Goal: Information Seeking & Learning: Learn about a topic

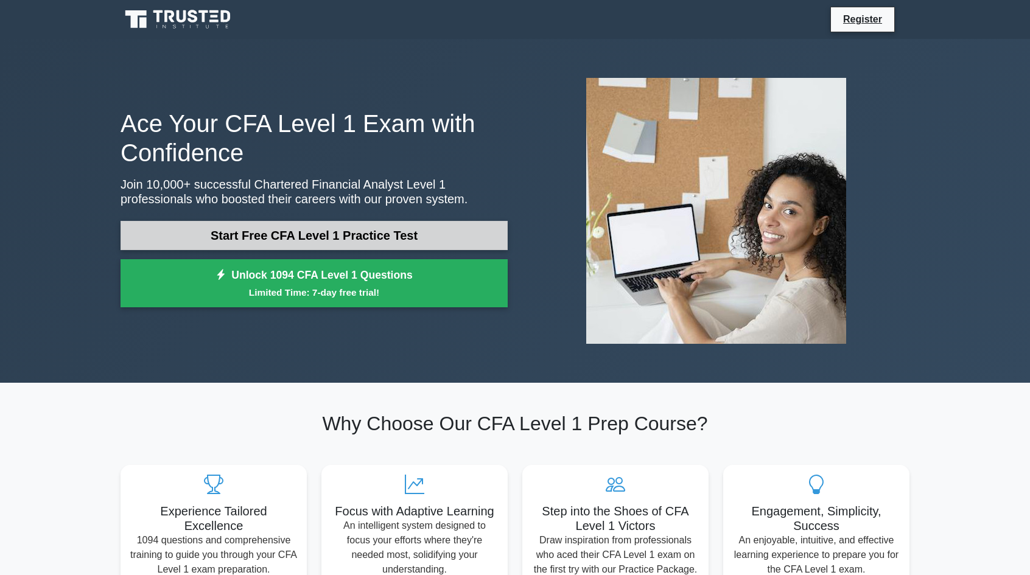
click at [422, 238] on link "Start Free CFA Level 1 Practice Test" at bounding box center [314, 235] width 387 height 29
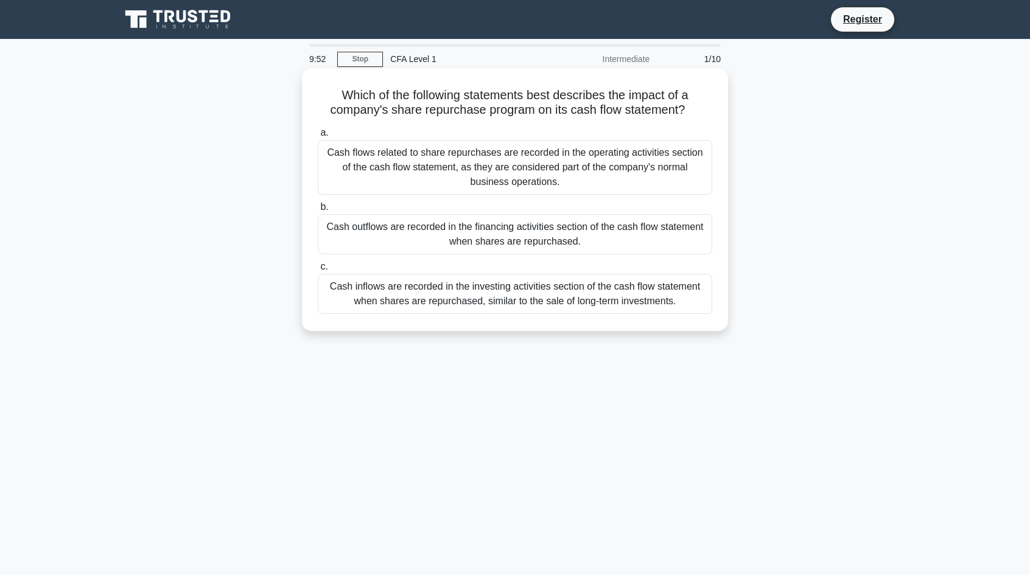
click at [381, 172] on div "Cash flows related to share repurchases are recorded in the operating activitie…" at bounding box center [515, 167] width 394 height 55
click at [318, 137] on input "a. Cash flows related to share repurchases are recorded in the operating activi…" at bounding box center [318, 133] width 0 height 8
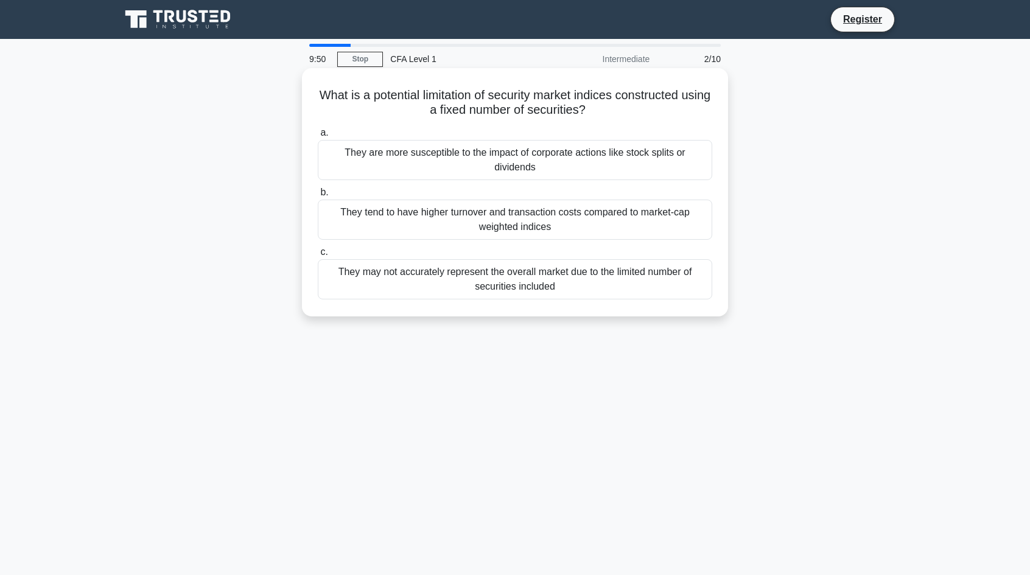
click at [409, 217] on div "They tend to have higher turnover and transaction costs compared to market-cap …" at bounding box center [515, 220] width 394 height 40
click at [318, 197] on input "b. They tend to have higher turnover and transaction costs compared to market-c…" at bounding box center [318, 193] width 0 height 8
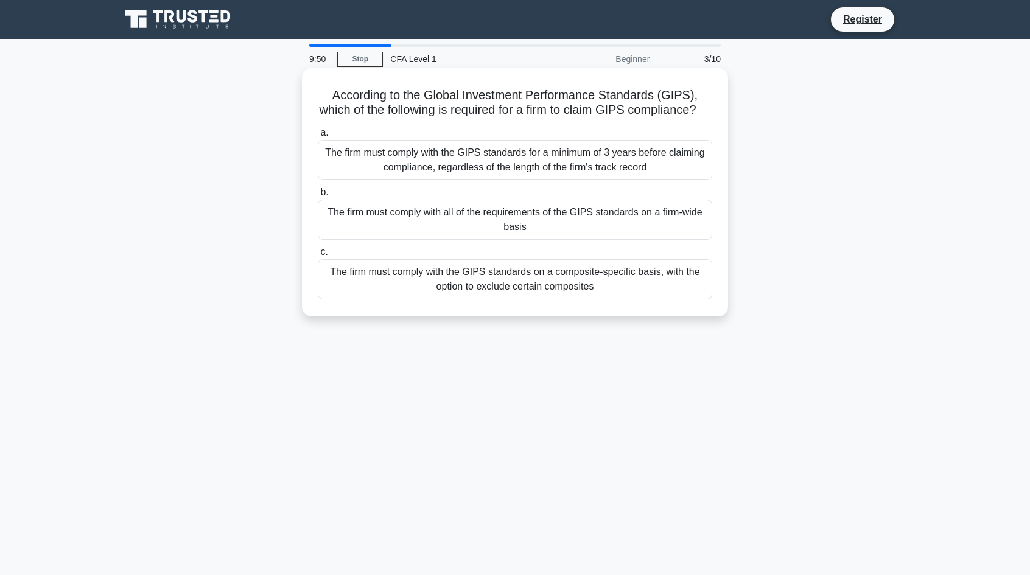
click at [447, 170] on div "The firm must comply with the GIPS standards for a minimum of 3 years before cl…" at bounding box center [515, 160] width 394 height 40
click at [318, 137] on input "a. The firm must comply with the GIPS standards for a minimum of 3 years before…" at bounding box center [318, 133] width 0 height 8
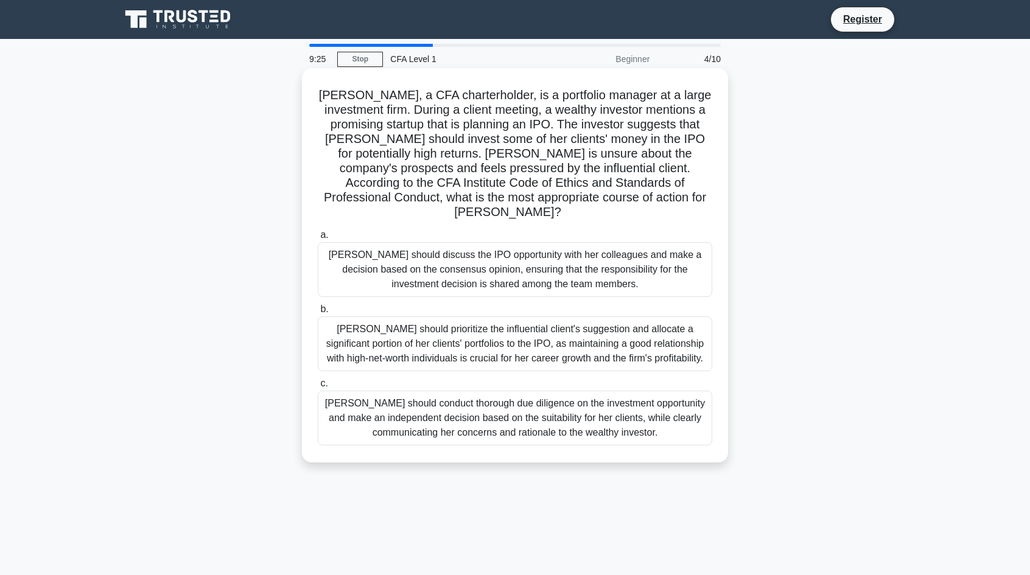
click at [500, 408] on div "Susan should conduct thorough due diligence on the investment opportunity and m…" at bounding box center [515, 418] width 394 height 55
click at [318, 388] on input "c. Susan should conduct thorough due diligence on the investment opportunity an…" at bounding box center [318, 384] width 0 height 8
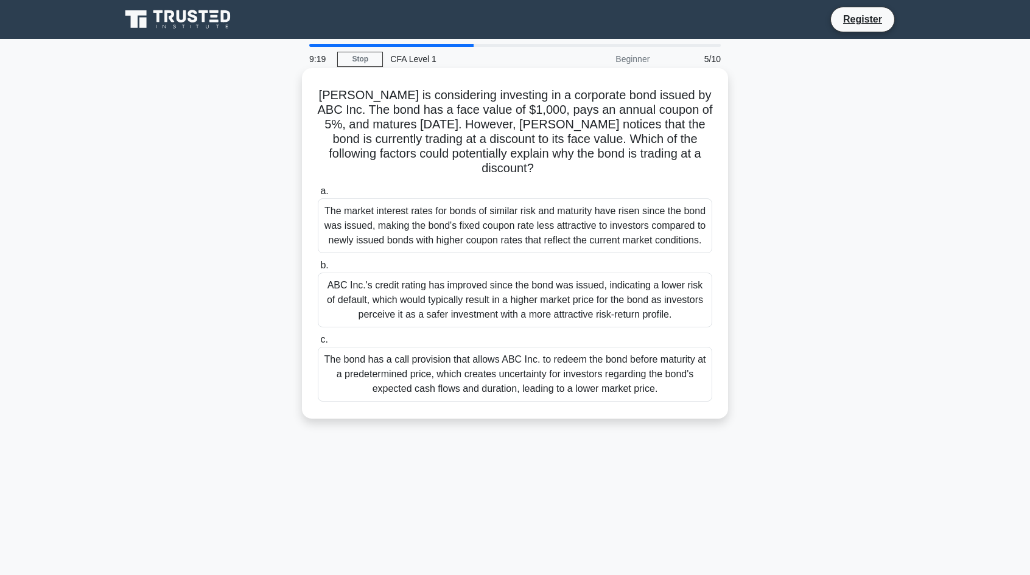
click at [390, 209] on div "The market interest rates for bonds of similar risk and maturity have risen sin…" at bounding box center [515, 225] width 394 height 55
click at [318, 195] on input "a. The market interest rates for bonds of similar risk and maturity have risen …" at bounding box center [318, 192] width 0 height 8
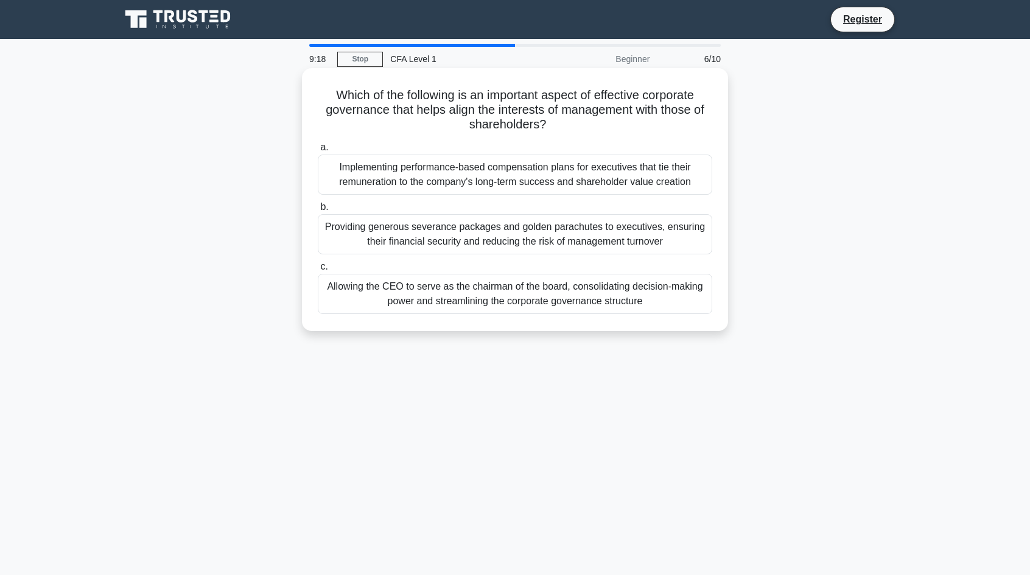
click at [399, 242] on div "Providing generous severance packages and golden parachutes to executives, ensu…" at bounding box center [515, 234] width 394 height 40
click at [318, 211] on input "b. Providing generous severance packages and golden parachutes to executives, e…" at bounding box center [318, 207] width 0 height 8
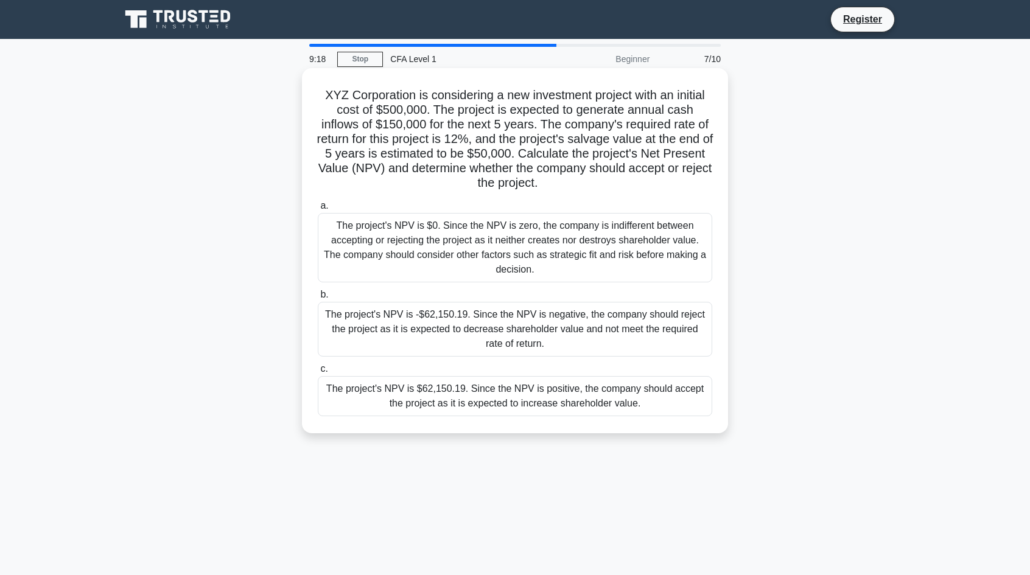
click at [402, 231] on div "The project's NPV is $0. Since the NPV is zero, the company is indifferent betw…" at bounding box center [515, 247] width 394 height 69
click at [318, 210] on input "a. The project's NPV is $0. Since the NPV is zero, the company is indifferent b…" at bounding box center [318, 206] width 0 height 8
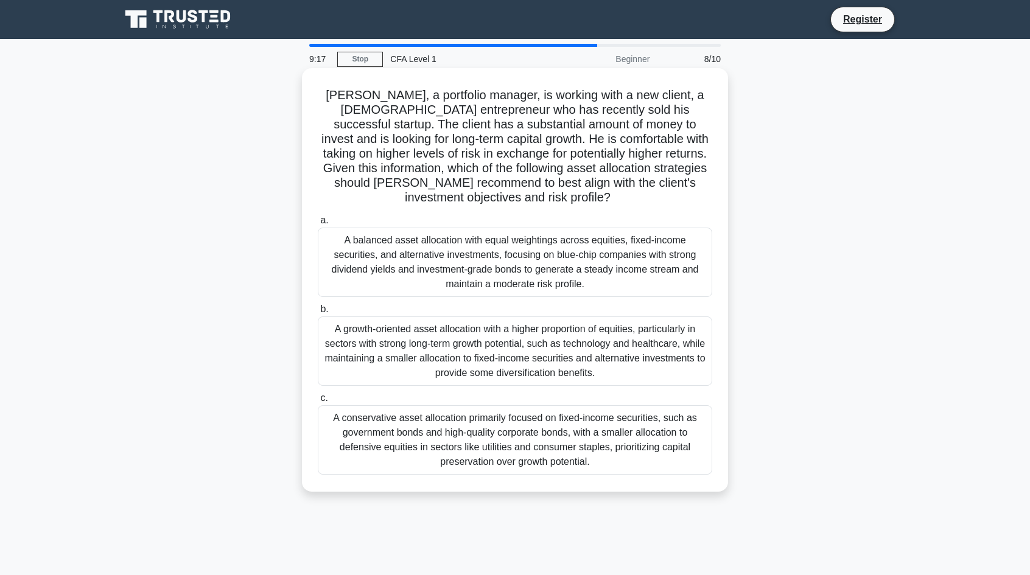
click at [418, 276] on div "A balanced asset allocation with equal weightings across equities, fixed-income…" at bounding box center [515, 262] width 394 height 69
click at [318, 225] on input "a. A balanced asset allocation with equal weightings across equities, fixed-inc…" at bounding box center [318, 221] width 0 height 8
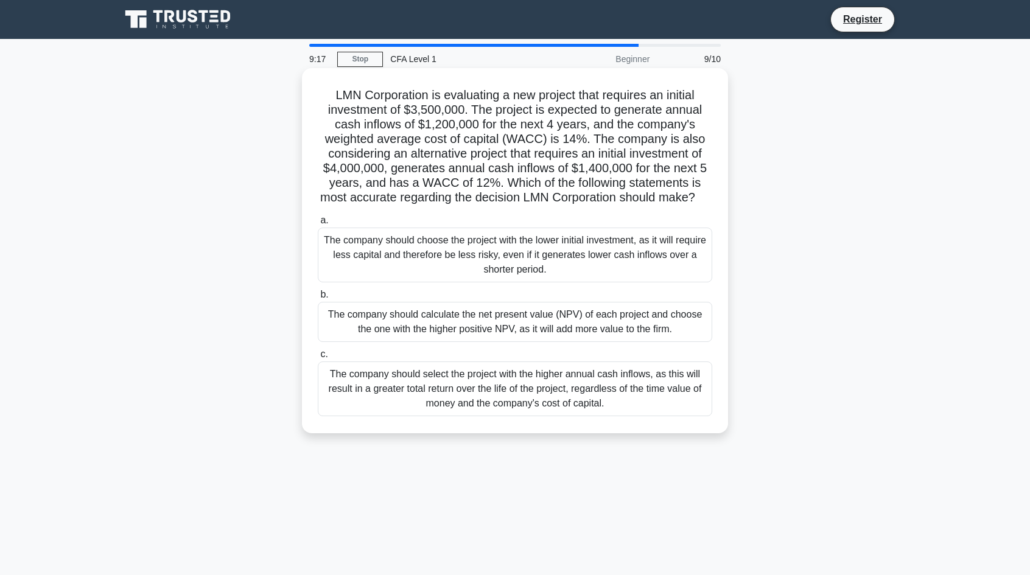
click at [416, 282] on div "The company should choose the project with the lower initial investment, as it …" at bounding box center [515, 255] width 394 height 55
click at [318, 225] on input "a. The company should choose the project with the lower initial investment, as …" at bounding box center [318, 221] width 0 height 8
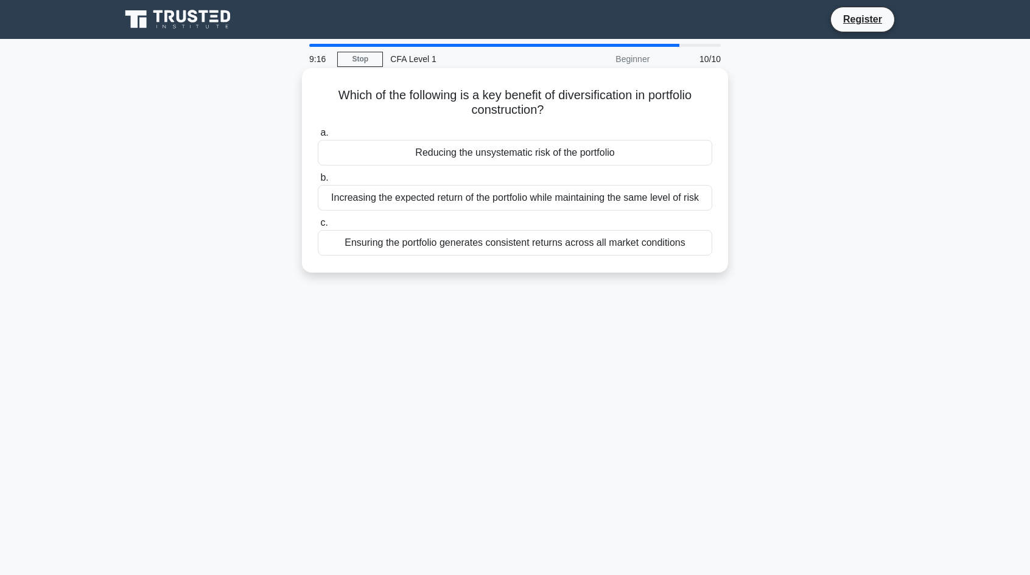
click at [441, 248] on div "Ensuring the portfolio generates consistent returns across all market conditions" at bounding box center [515, 243] width 394 height 26
click at [318, 227] on input "c. Ensuring the portfolio generates consistent returns across all market condit…" at bounding box center [318, 223] width 0 height 8
